Goal: Navigation & Orientation: Go to known website

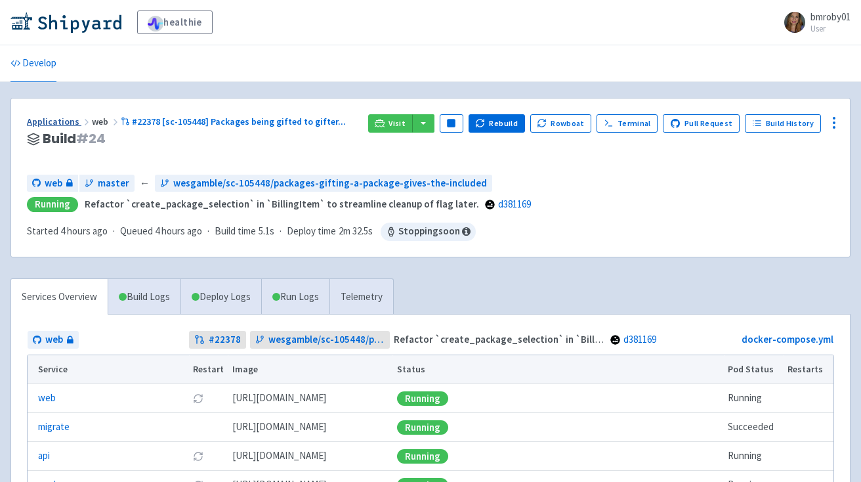
click at [38, 120] on link "Applications" at bounding box center [59, 122] width 65 height 12
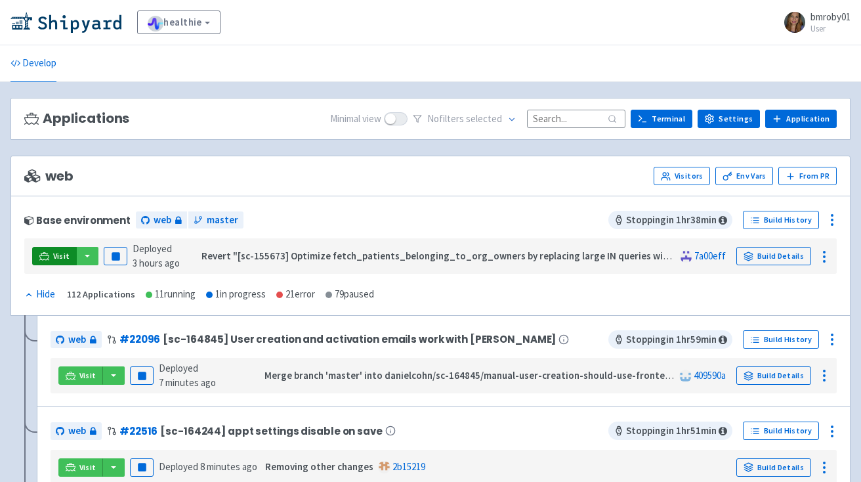
click at [50, 257] on link "Visit" at bounding box center [54, 256] width 45 height 18
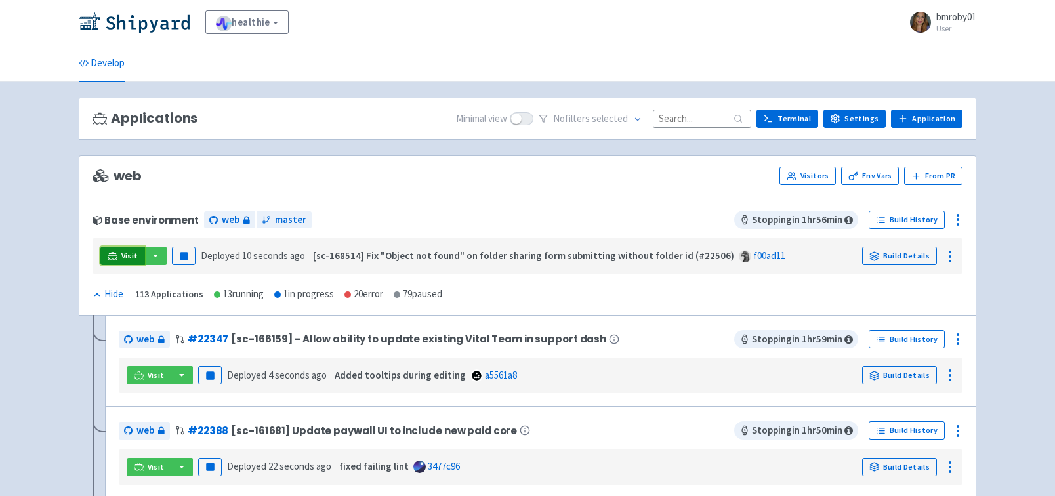
click at [121, 259] on span "Visit" at bounding box center [129, 256] width 17 height 11
click at [114, 254] on icon at bounding box center [113, 256] width 10 height 10
drag, startPoint x: 115, startPoint y: 254, endPoint x: 209, endPoint y: 18, distance: 253.9
